Goal: Check status: Check status

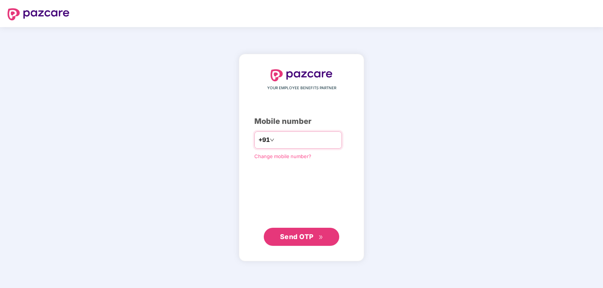
click at [300, 144] on input "number" at bounding box center [307, 140] width 62 height 12
type input "**********"
click at [302, 236] on span "Send OTP" at bounding box center [297, 237] width 34 height 8
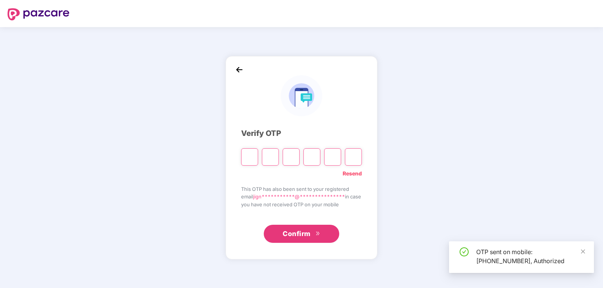
type input "*"
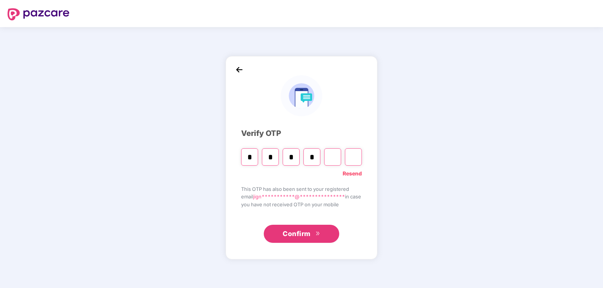
type input "*"
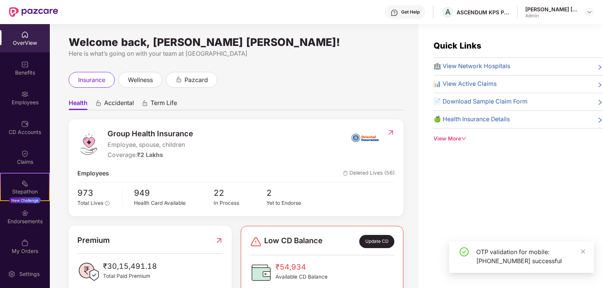
click at [509, 106] on span "📄 Download Sample Claim Form" at bounding box center [480, 101] width 94 height 9
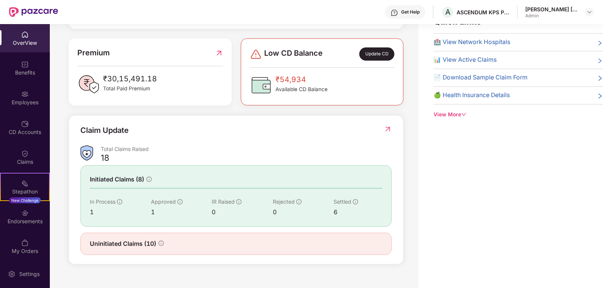
scroll to position [178, 0]
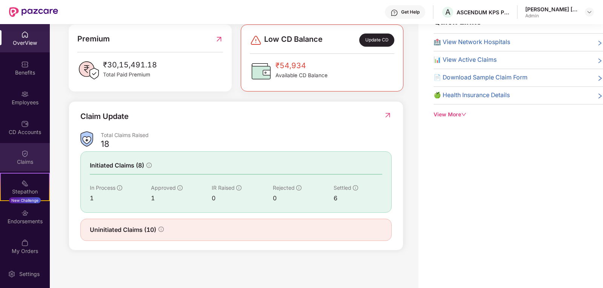
click at [32, 158] on div "Claims" at bounding box center [25, 162] width 50 height 8
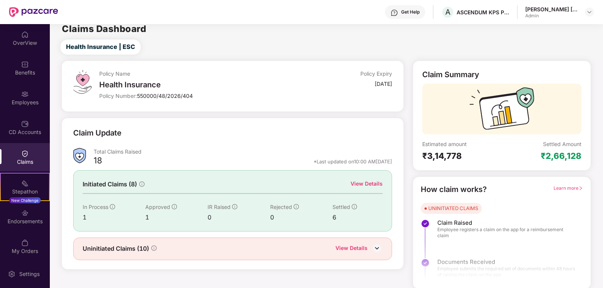
scroll to position [7, 0]
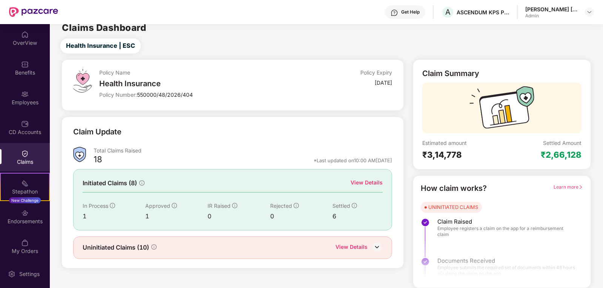
click at [366, 186] on div "View Details" at bounding box center [366, 183] width 32 height 8
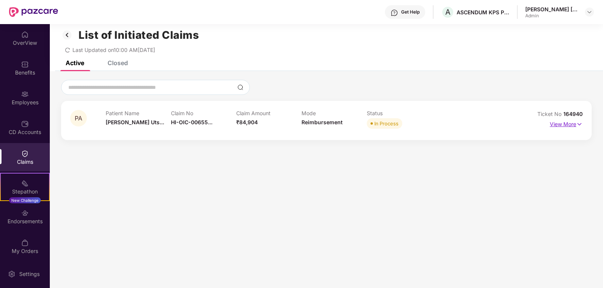
click at [576, 125] on img at bounding box center [579, 124] width 6 height 8
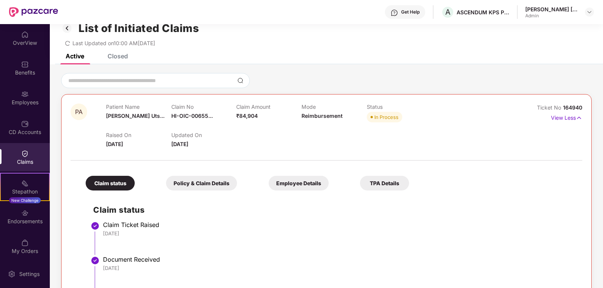
scroll to position [0, 0]
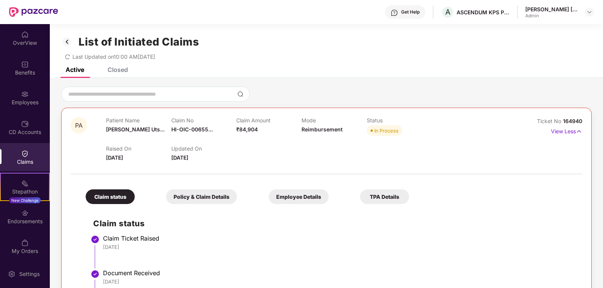
click at [268, 199] on div "Employee Details" at bounding box center [298, 197] width 60 height 15
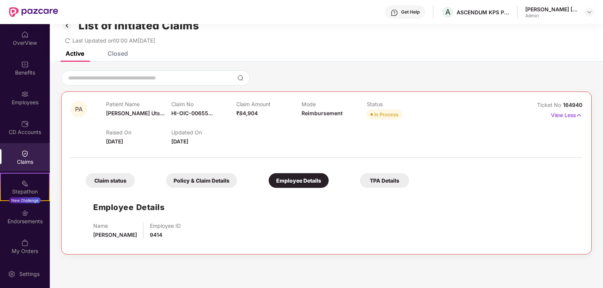
scroll to position [24, 0]
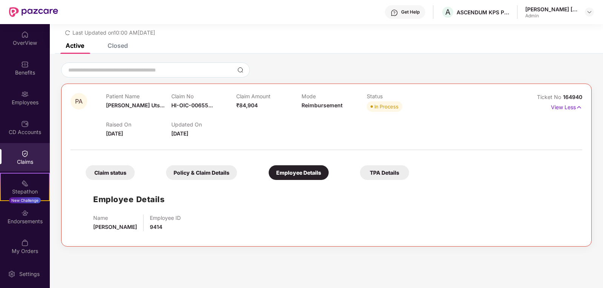
click at [360, 172] on div "TPA Details" at bounding box center [384, 173] width 49 height 15
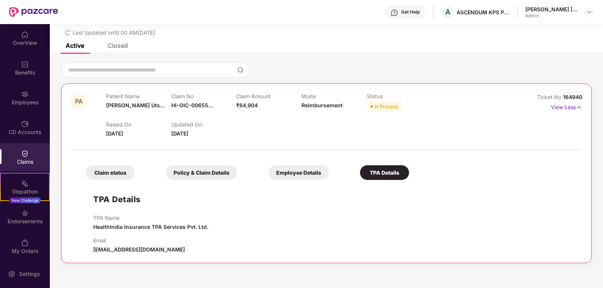
click at [127, 176] on div "Claim status" at bounding box center [110, 173] width 49 height 15
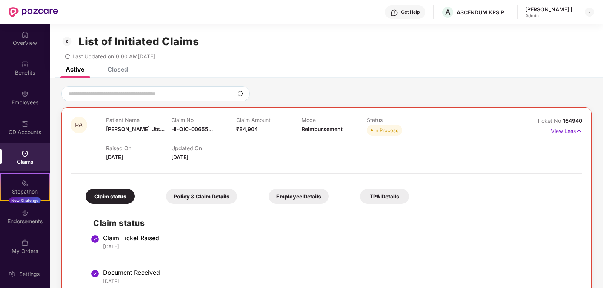
scroll to position [0, 0]
click at [68, 41] on img at bounding box center [67, 41] width 12 height 13
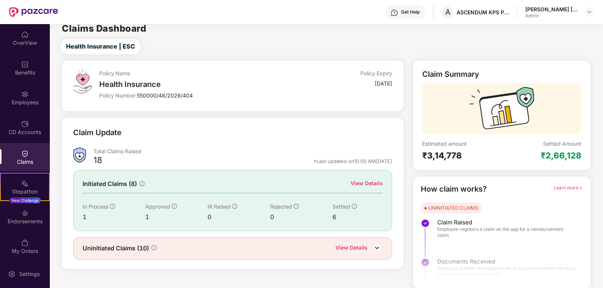
scroll to position [7, 0]
click at [375, 248] on img at bounding box center [376, 247] width 11 height 11
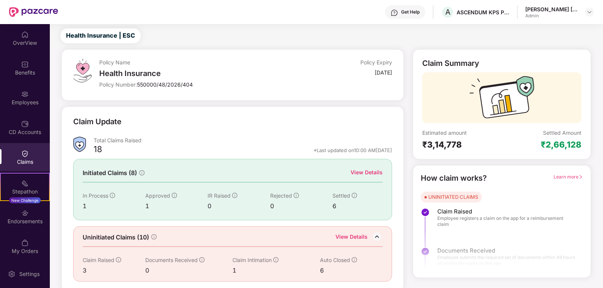
scroll to position [20, 0]
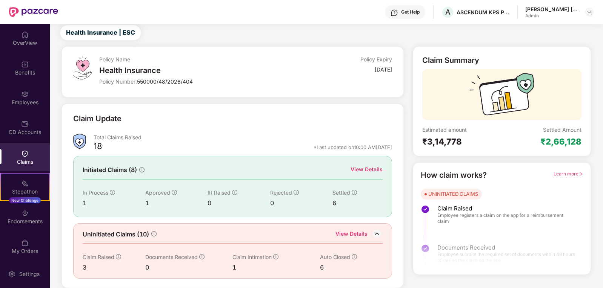
click at [86, 267] on div "3" at bounding box center [114, 267] width 63 height 9
click at [85, 267] on div "3" at bounding box center [114, 267] width 63 height 9
click at [321, 267] on div "6" at bounding box center [345, 267] width 50 height 9
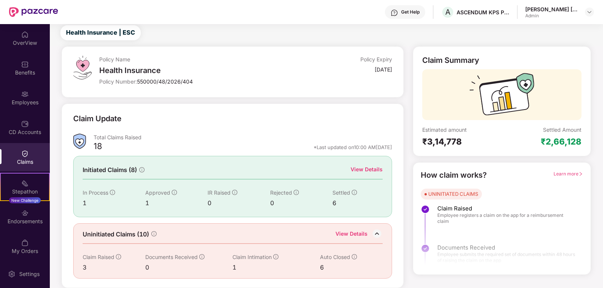
click at [254, 256] on span "Claim Intimation" at bounding box center [251, 257] width 39 height 6
click at [178, 258] on span "Documents Received" at bounding box center [171, 257] width 52 height 6
click at [112, 258] on span "Claim Raised" at bounding box center [99, 257] width 32 height 6
